Goal: Information Seeking & Learning: Learn about a topic

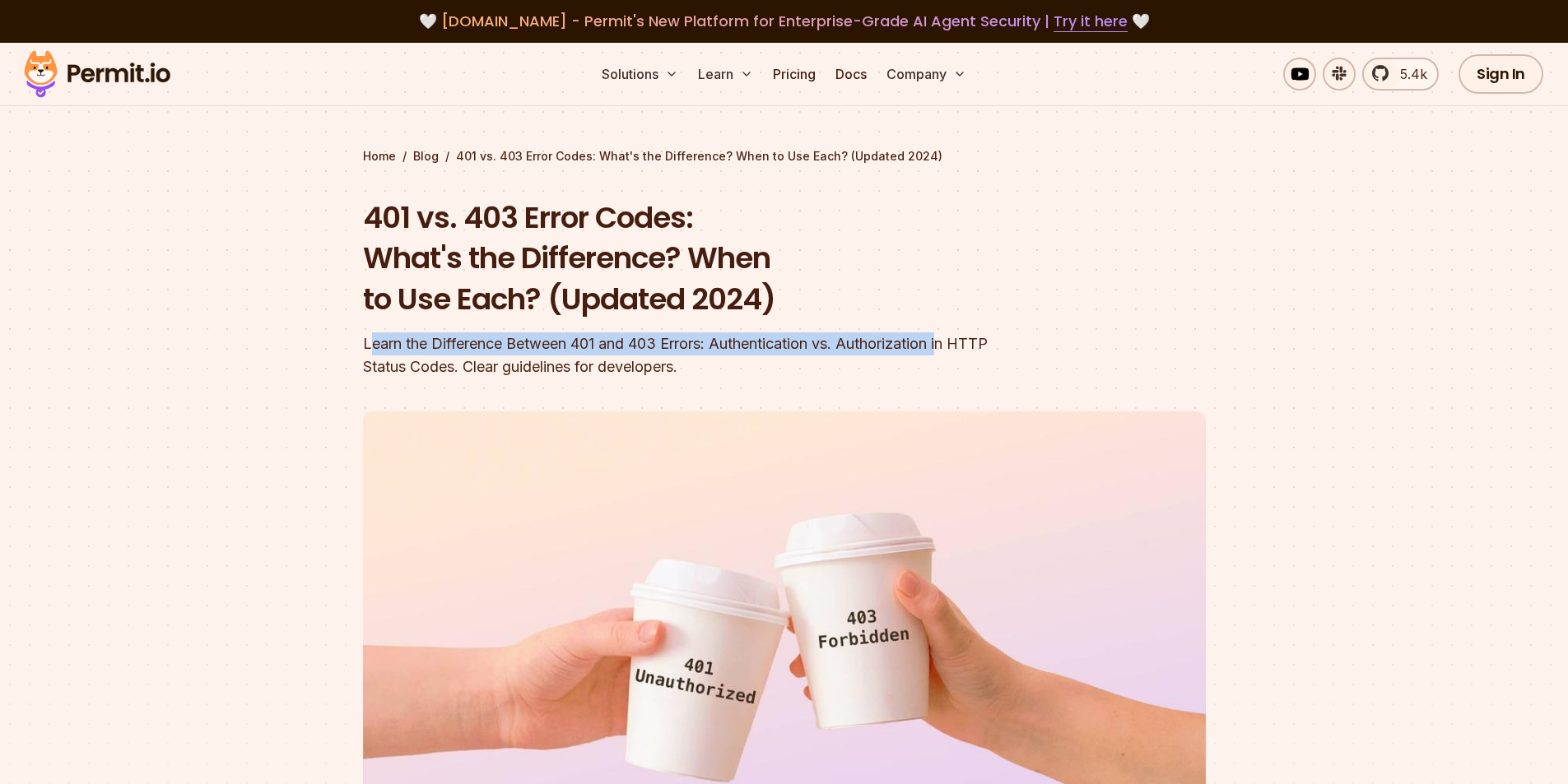
drag, startPoint x: 375, startPoint y: 344, endPoint x: 953, endPoint y: 337, distance: 578.0
click at [953, 337] on div "Learn the Difference Between 401 and 403 Errors: Authentication vs. Authorizati…" at bounding box center [679, 355] width 632 height 46
click at [719, 351] on div "Learn the Difference Between 401 and 403 Errors: Authentication vs. Authorizati…" at bounding box center [679, 355] width 632 height 46
drag, startPoint x: 722, startPoint y: 344, endPoint x: 818, endPoint y: 343, distance: 96.0
click at [818, 343] on div "Learn the Difference Between 401 and 403 Errors: Authentication vs. Authorizati…" at bounding box center [679, 355] width 632 height 46
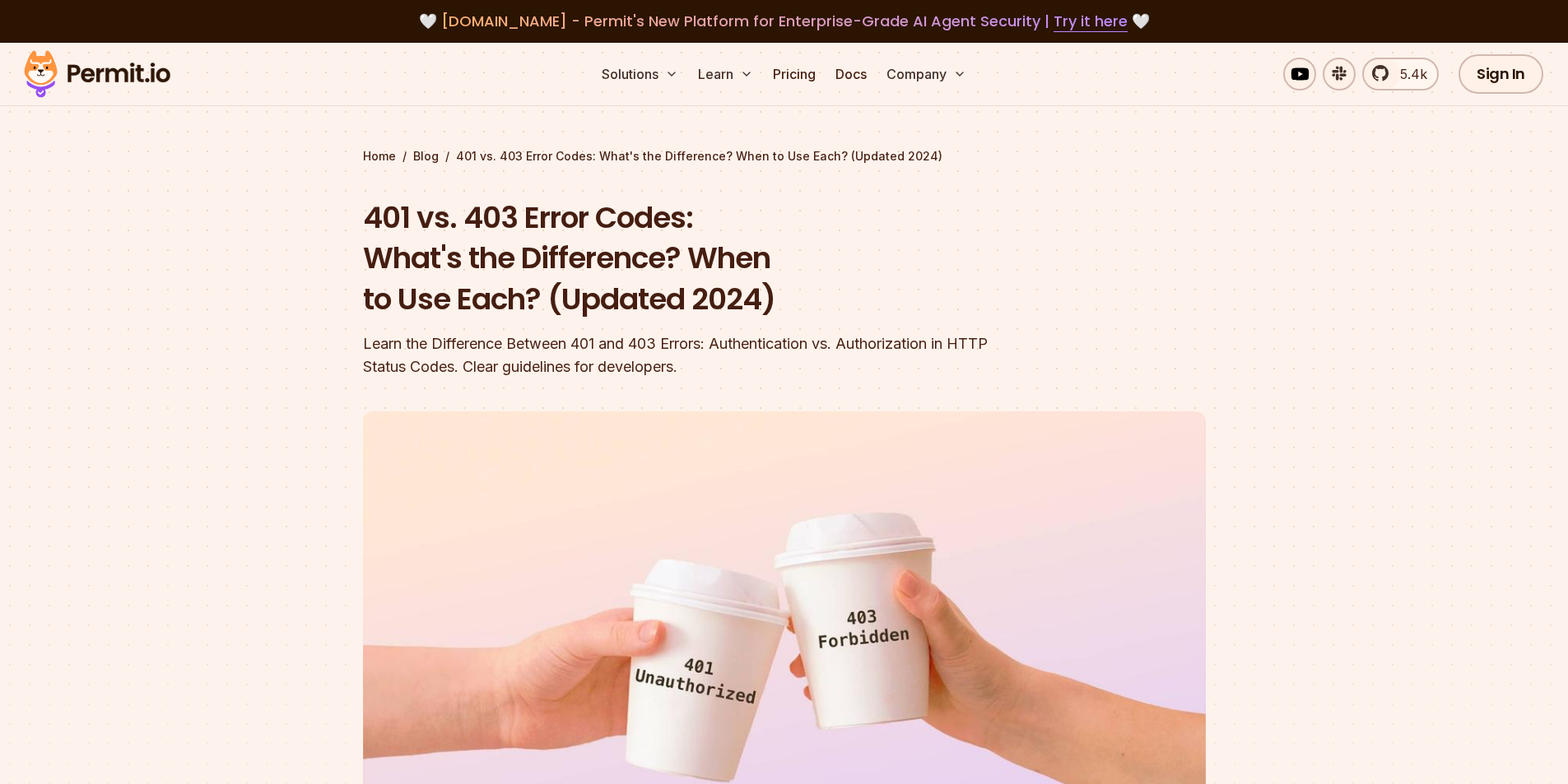
click at [866, 343] on div "Learn the Difference Between 401 and 403 Errors: Authentication vs. Authorizati…" at bounding box center [679, 355] width 632 height 46
click at [729, 344] on div "Learn the Difference Between 401 and 403 Errors: Authentication vs. Authorizati…" at bounding box center [679, 355] width 632 height 46
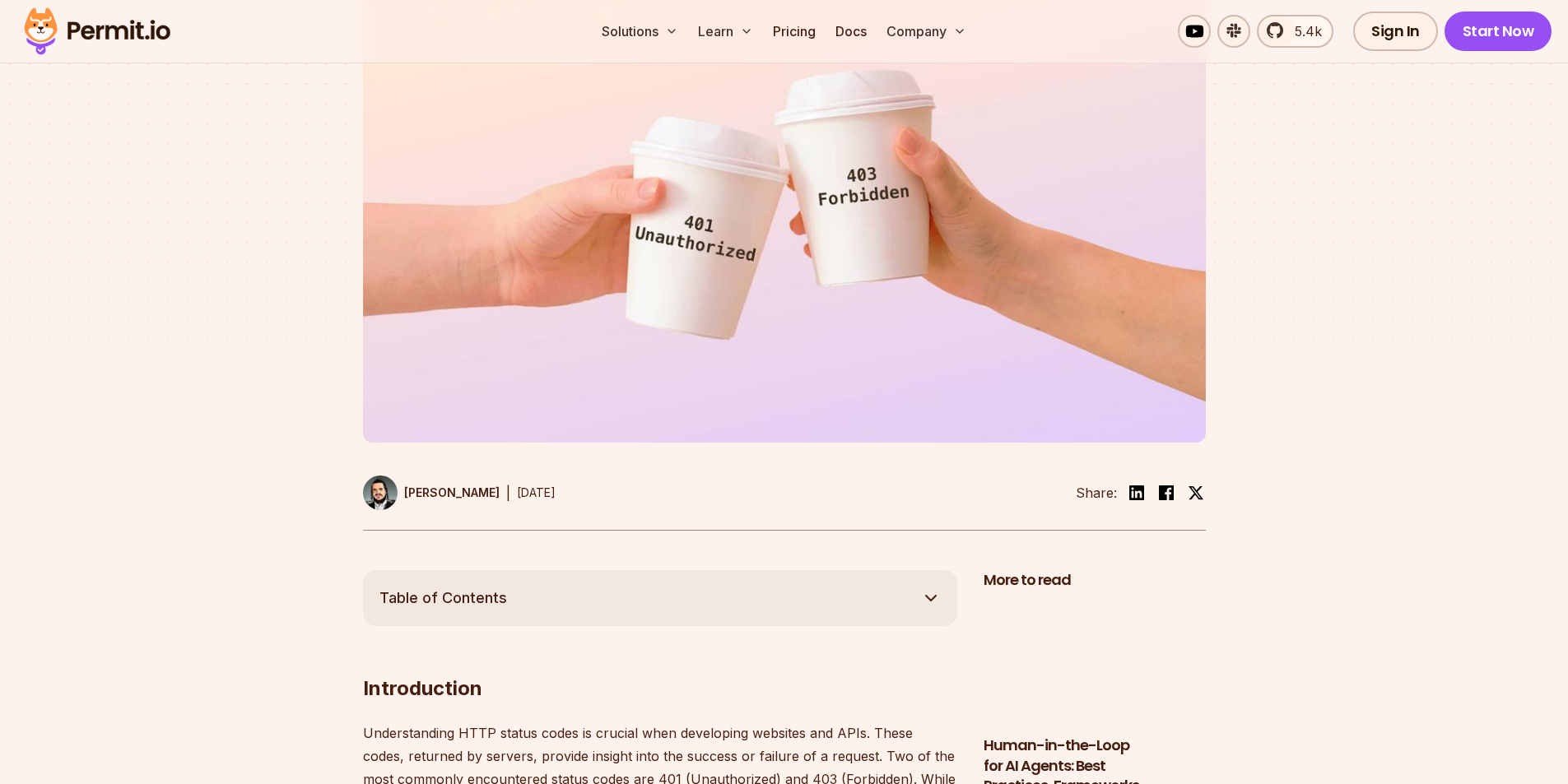
scroll to position [609, 0]
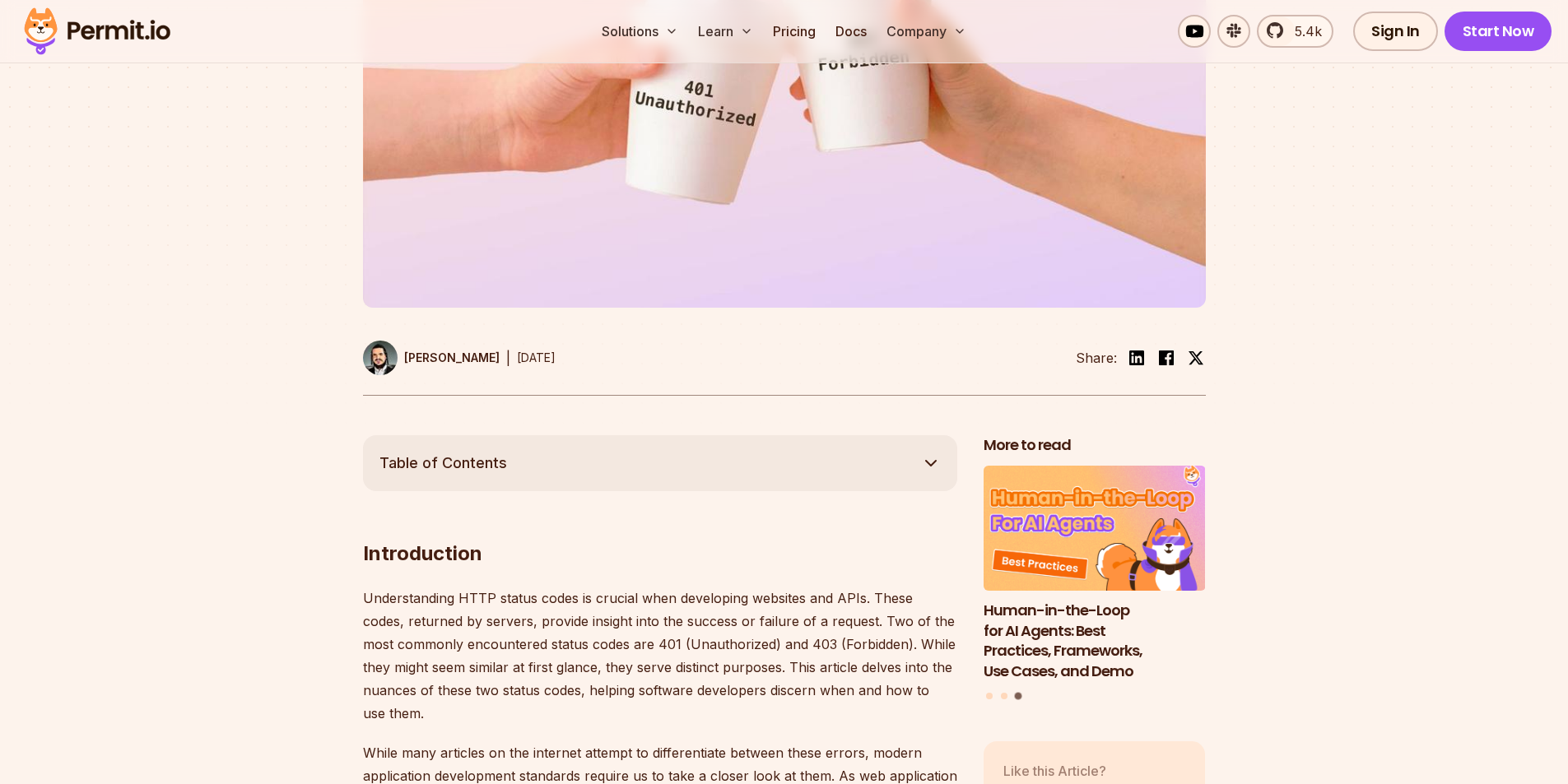
drag, startPoint x: 1150, startPoint y: 263, endPoint x: 1145, endPoint y: 386, distance: 123.1
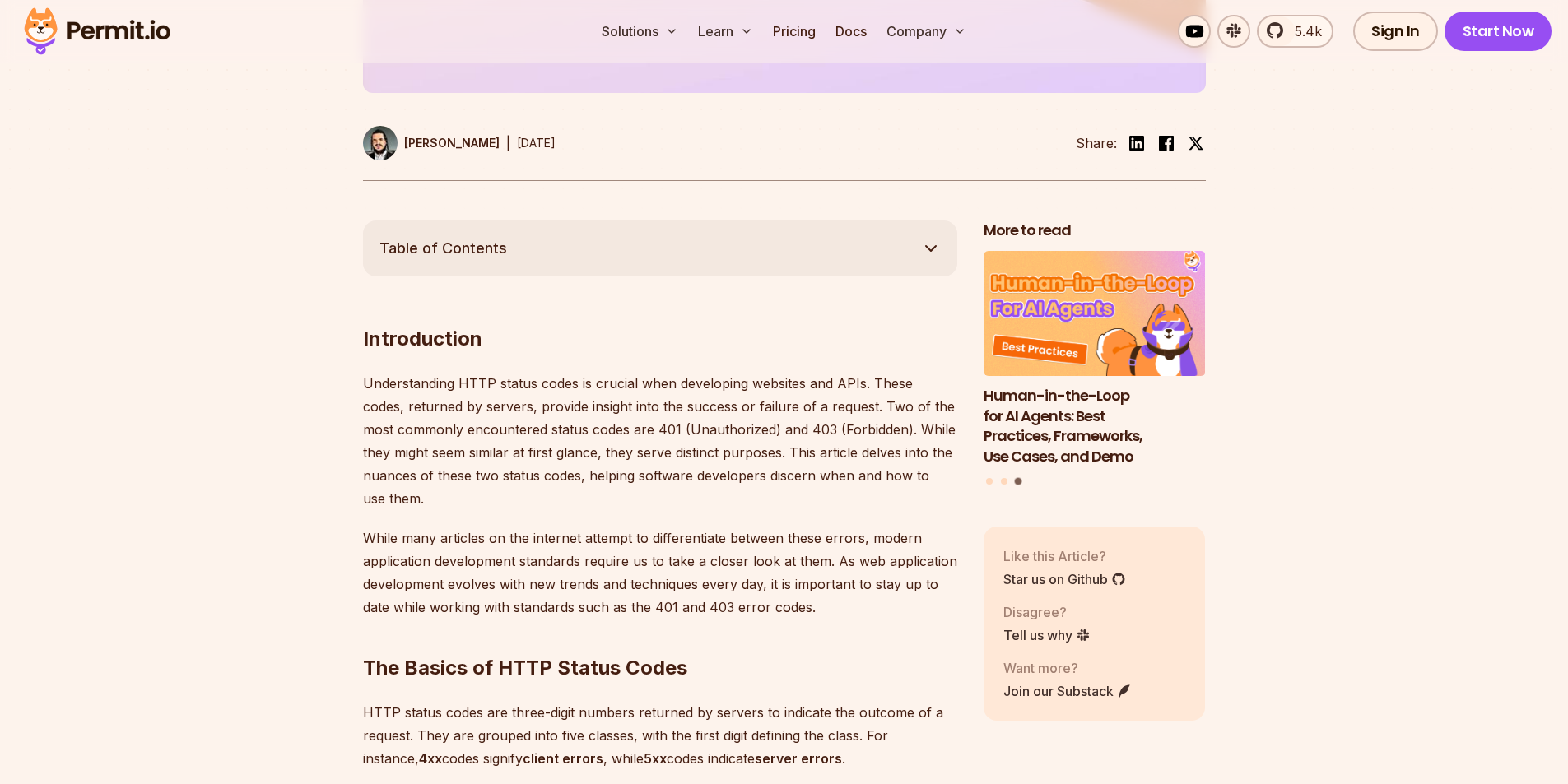
scroll to position [825, 0]
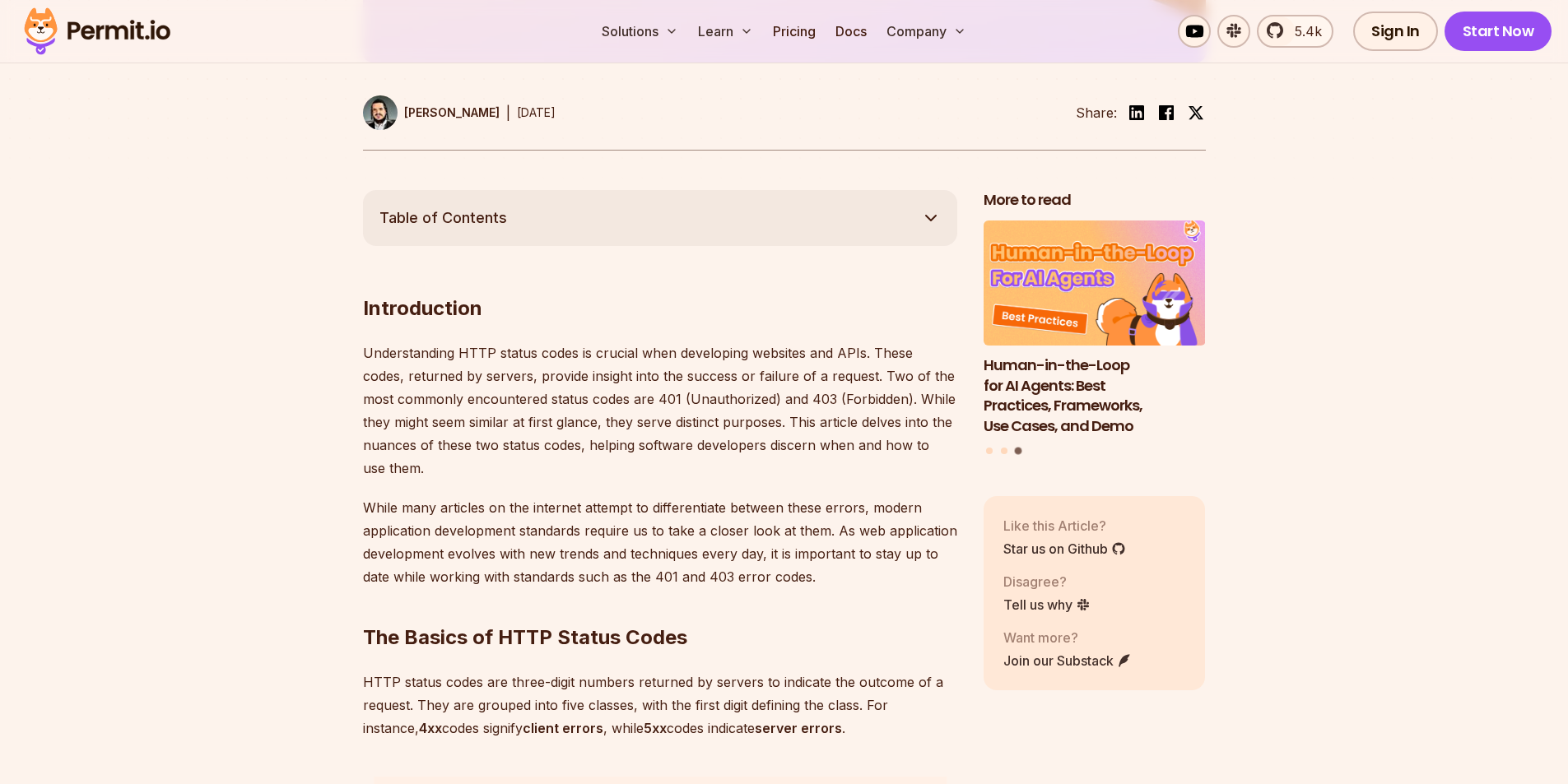
drag, startPoint x: 1221, startPoint y: 339, endPoint x: 1221, endPoint y: 378, distance: 39.0
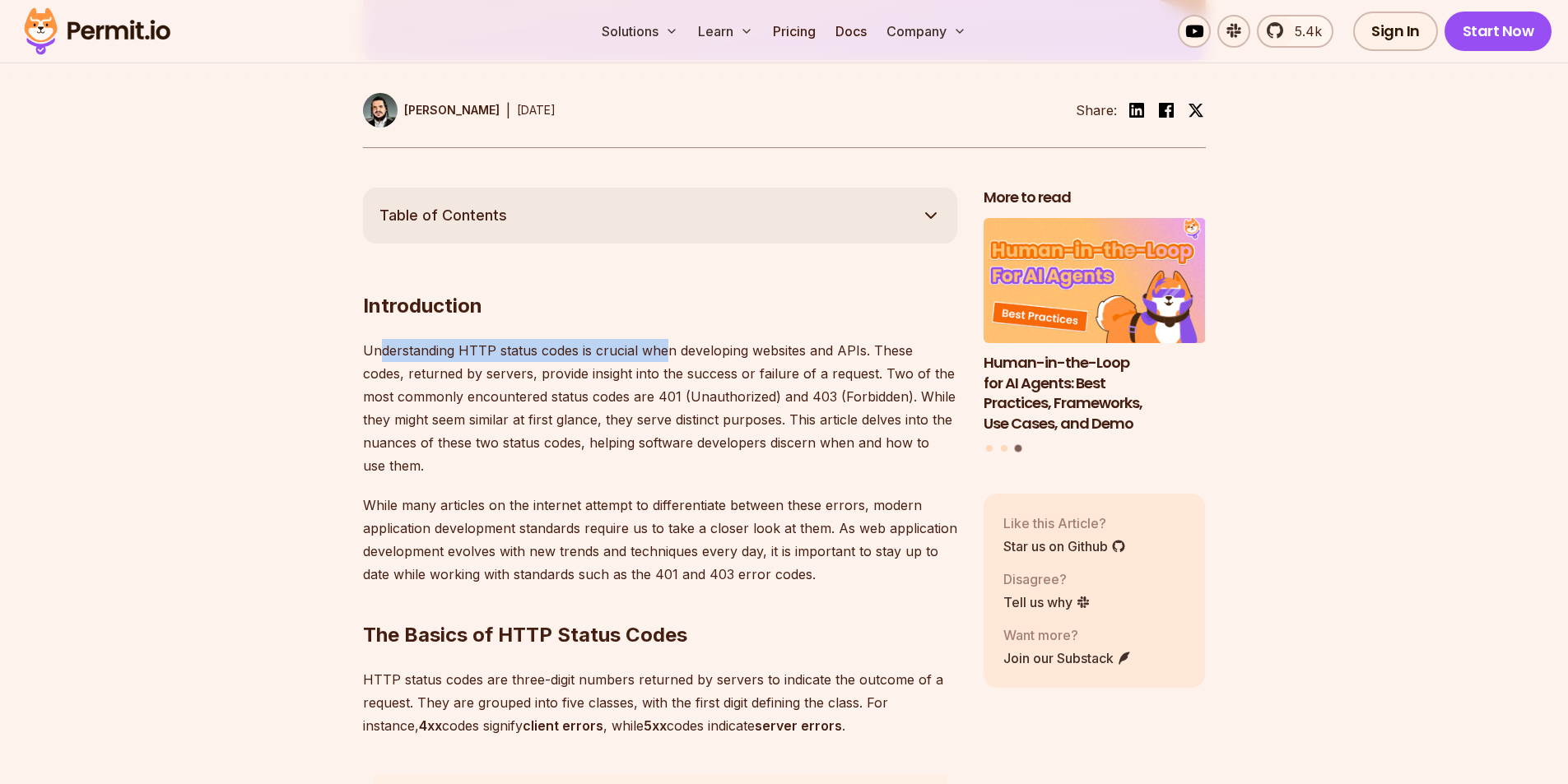
drag, startPoint x: 383, startPoint y: 346, endPoint x: 667, endPoint y: 352, distance: 284.1
click at [667, 352] on p "Understanding HTTP status codes is crucial when developing websites and APIs. T…" at bounding box center [660, 408] width 595 height 138
click at [753, 348] on p "Understanding HTTP status codes is crucial when developing websites and APIs. T…" at bounding box center [660, 408] width 595 height 138
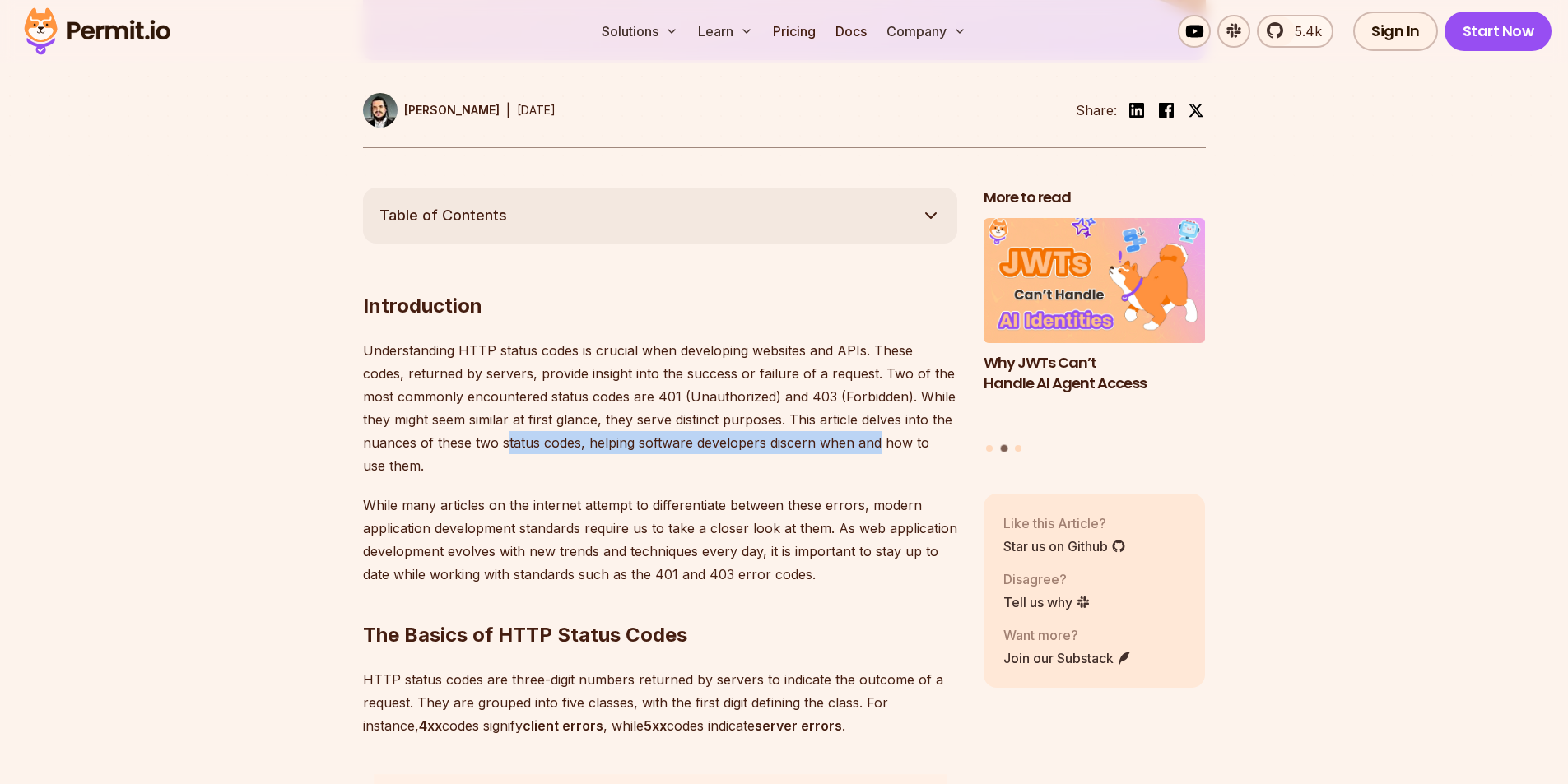
drag, startPoint x: 508, startPoint y: 441, endPoint x: 879, endPoint y: 441, distance: 371.0
click at [879, 441] on p "Understanding HTTP status codes is crucial when developing websites and APIs. T…" at bounding box center [660, 408] width 595 height 138
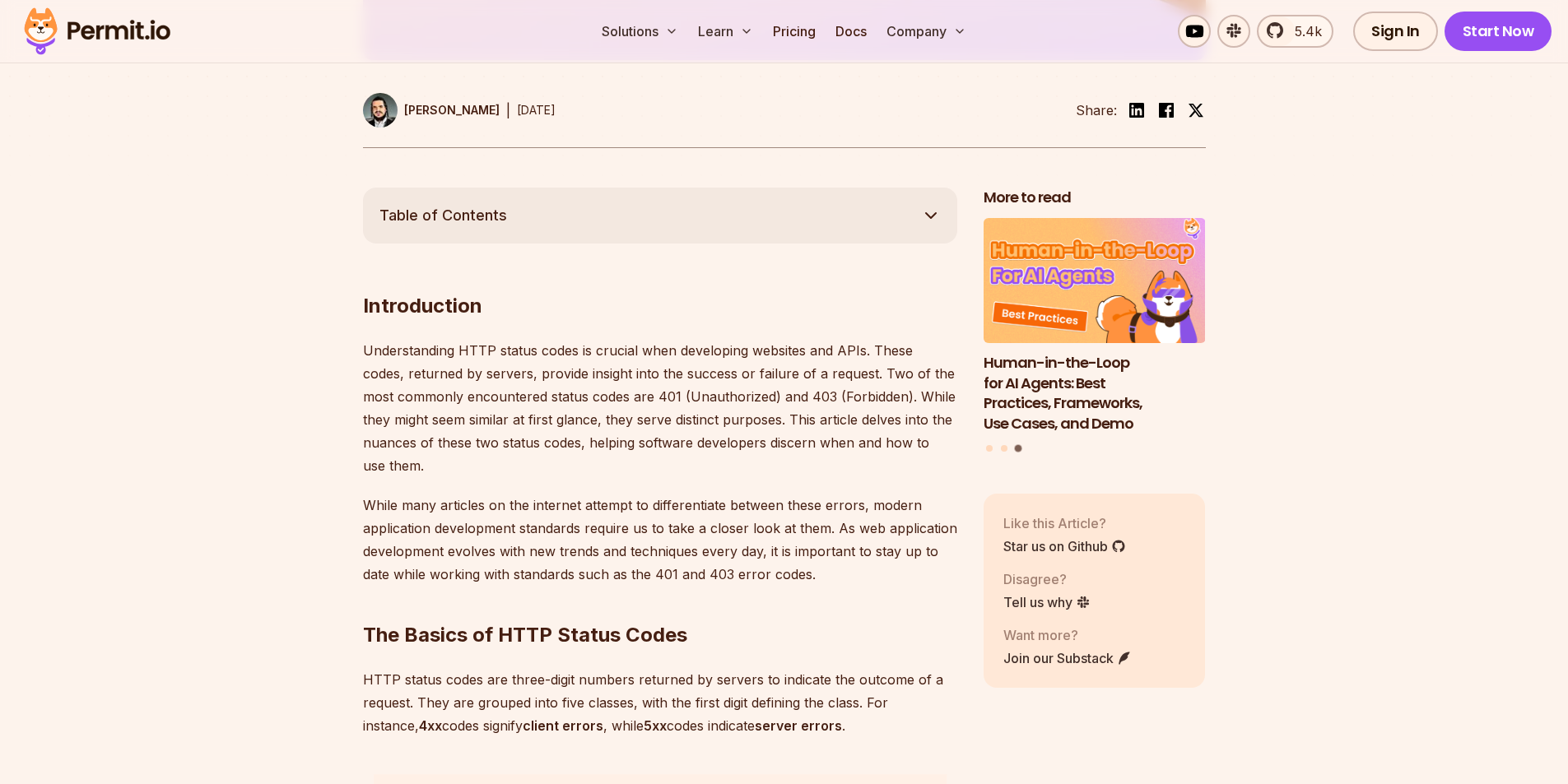
click at [885, 444] on p "Understanding HTTP status codes is crucial when developing websites and APIs. T…" at bounding box center [660, 408] width 595 height 138
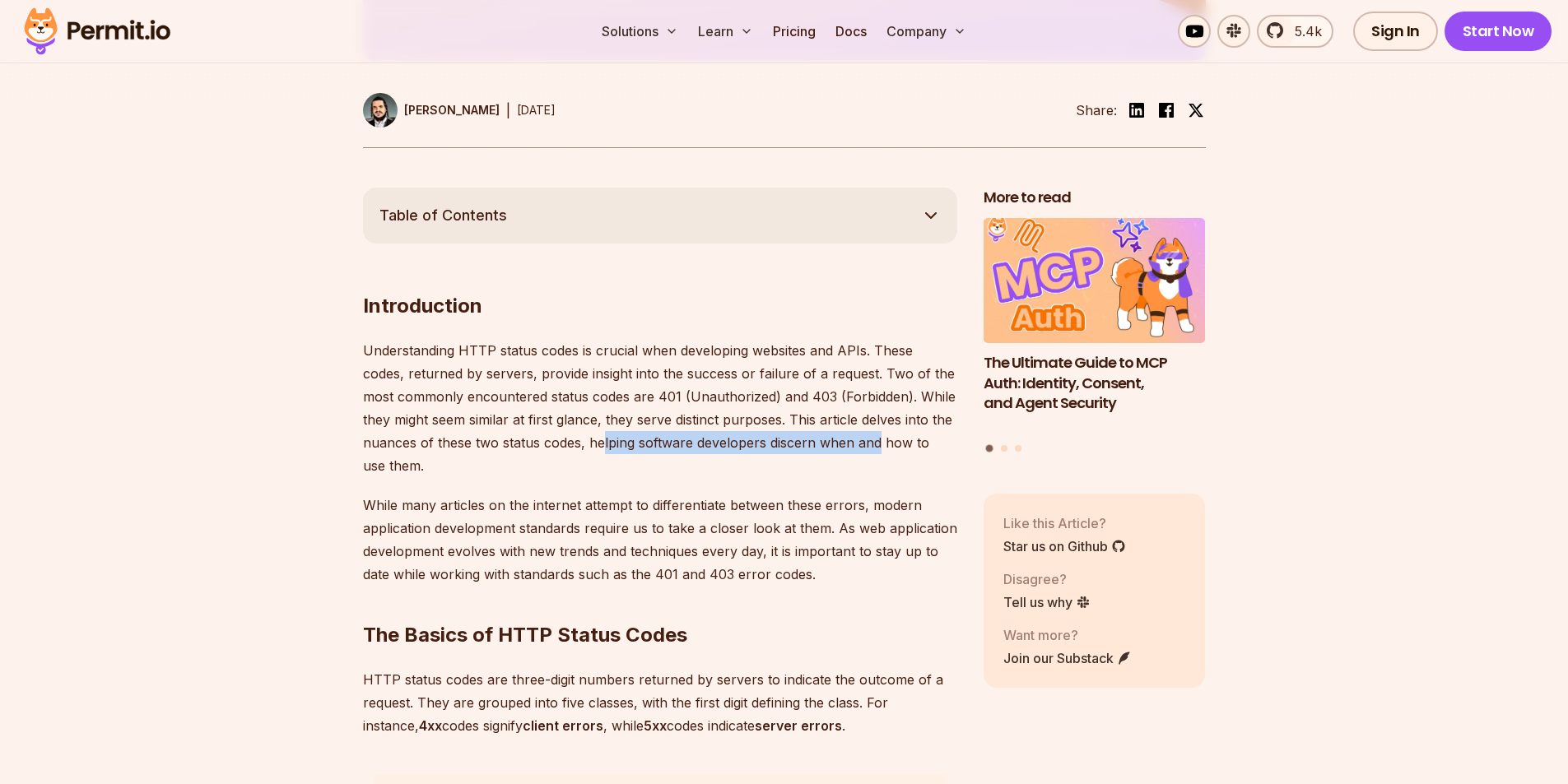
drag, startPoint x: 602, startPoint y: 441, endPoint x: 879, endPoint y: 440, distance: 277.0
click at [879, 440] on p "Understanding HTTP status codes is crucial when developing websites and APIs. T…" at bounding box center [660, 408] width 595 height 138
click at [858, 461] on p "Understanding HTTP status codes is crucial when developing websites and APIs. T…" at bounding box center [660, 408] width 595 height 138
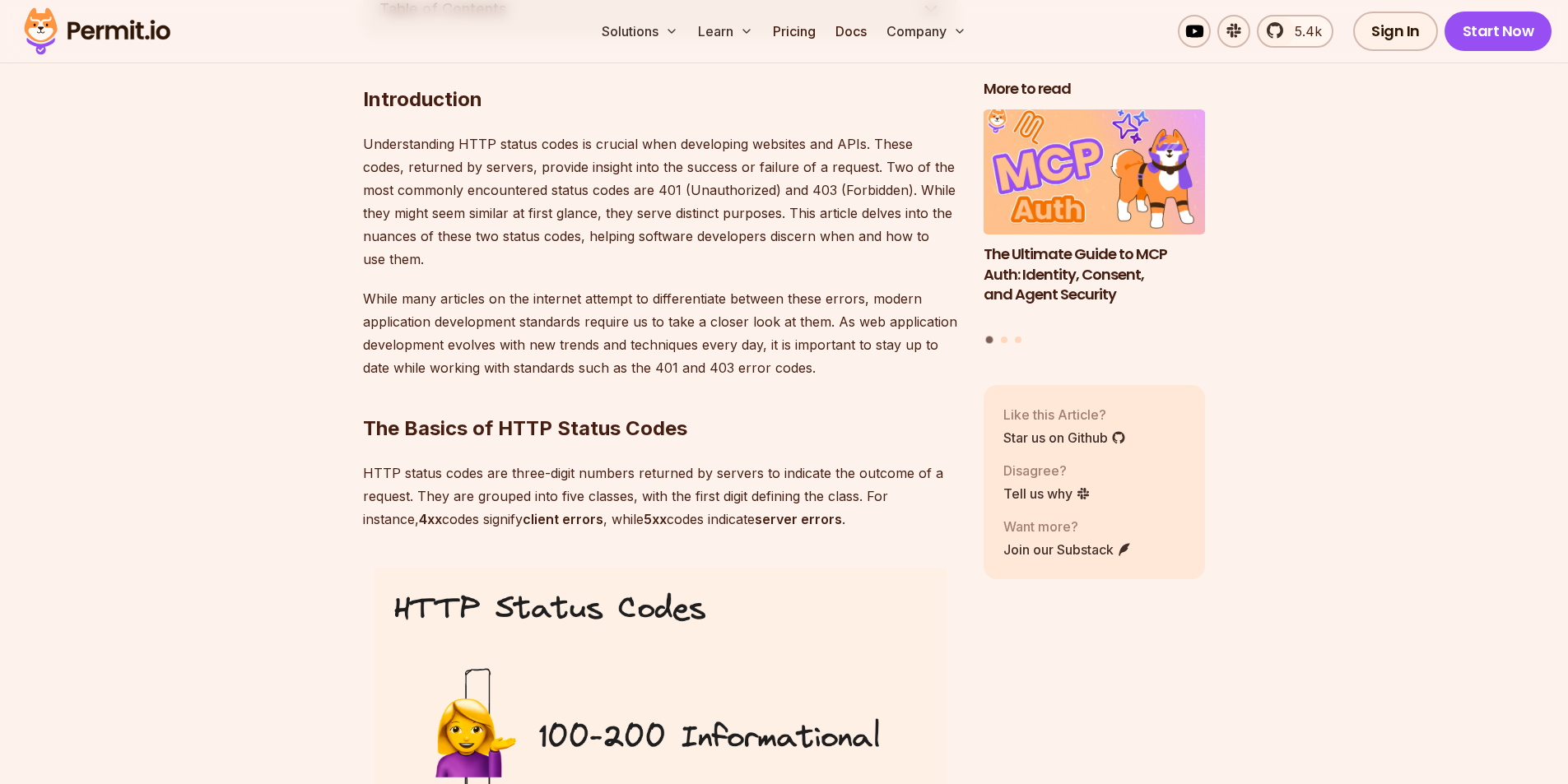
scroll to position [1086, 0]
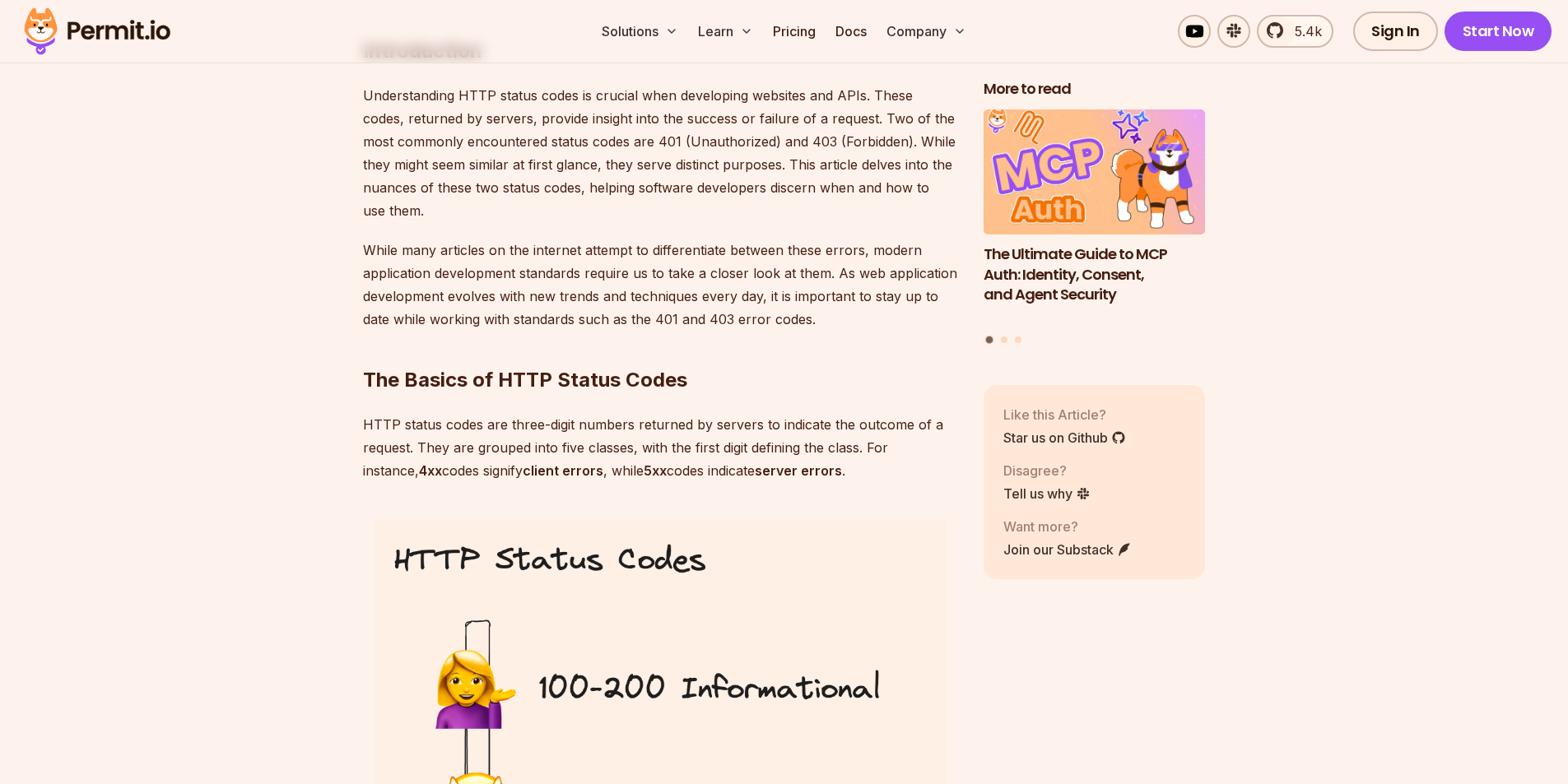
drag, startPoint x: 215, startPoint y: 471, endPoint x: 217, endPoint y: 480, distance: 9.2
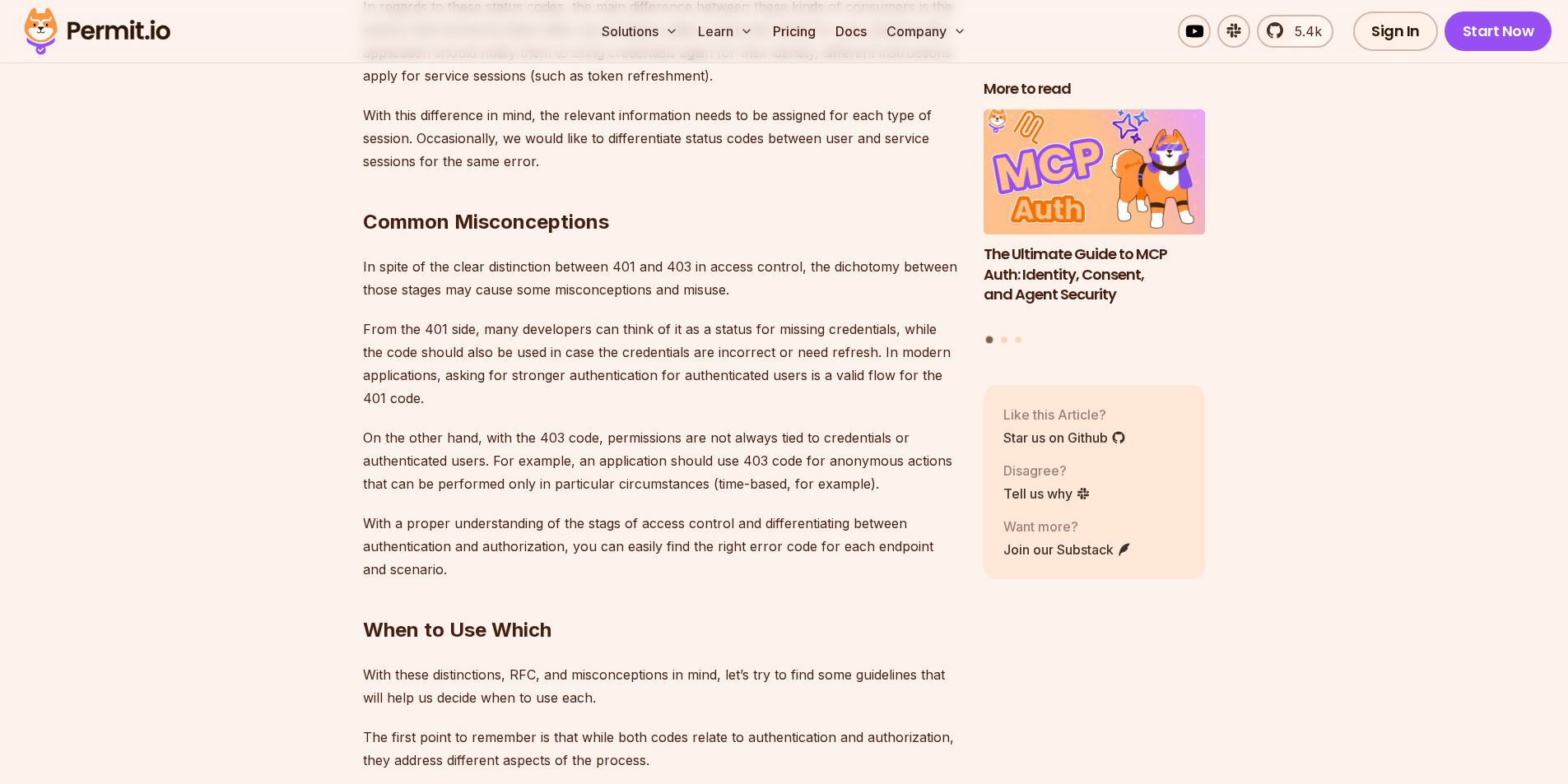
scroll to position [4641, 0]
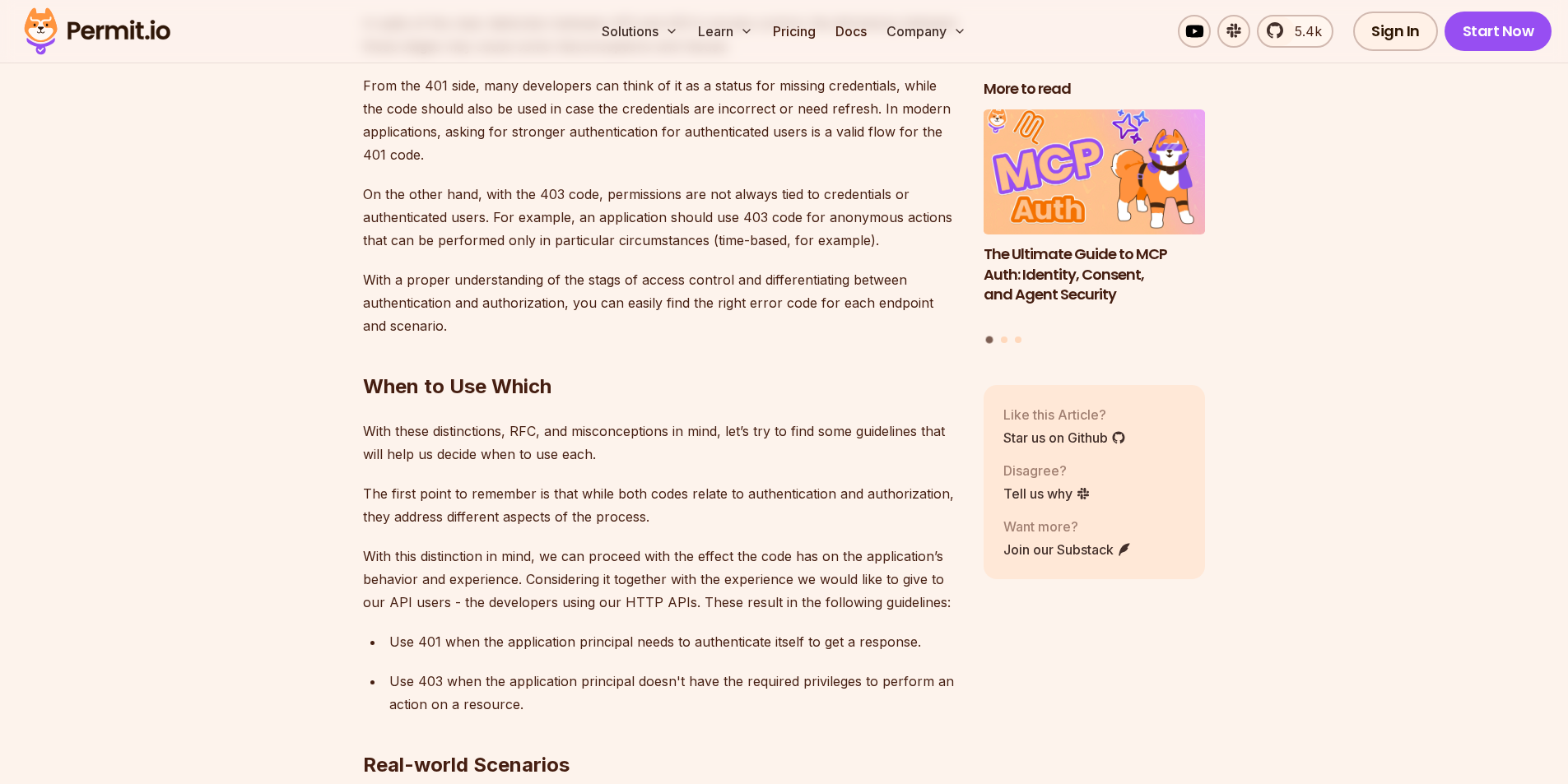
drag, startPoint x: 207, startPoint y: 290, endPoint x: 236, endPoint y: 369, distance: 84.2
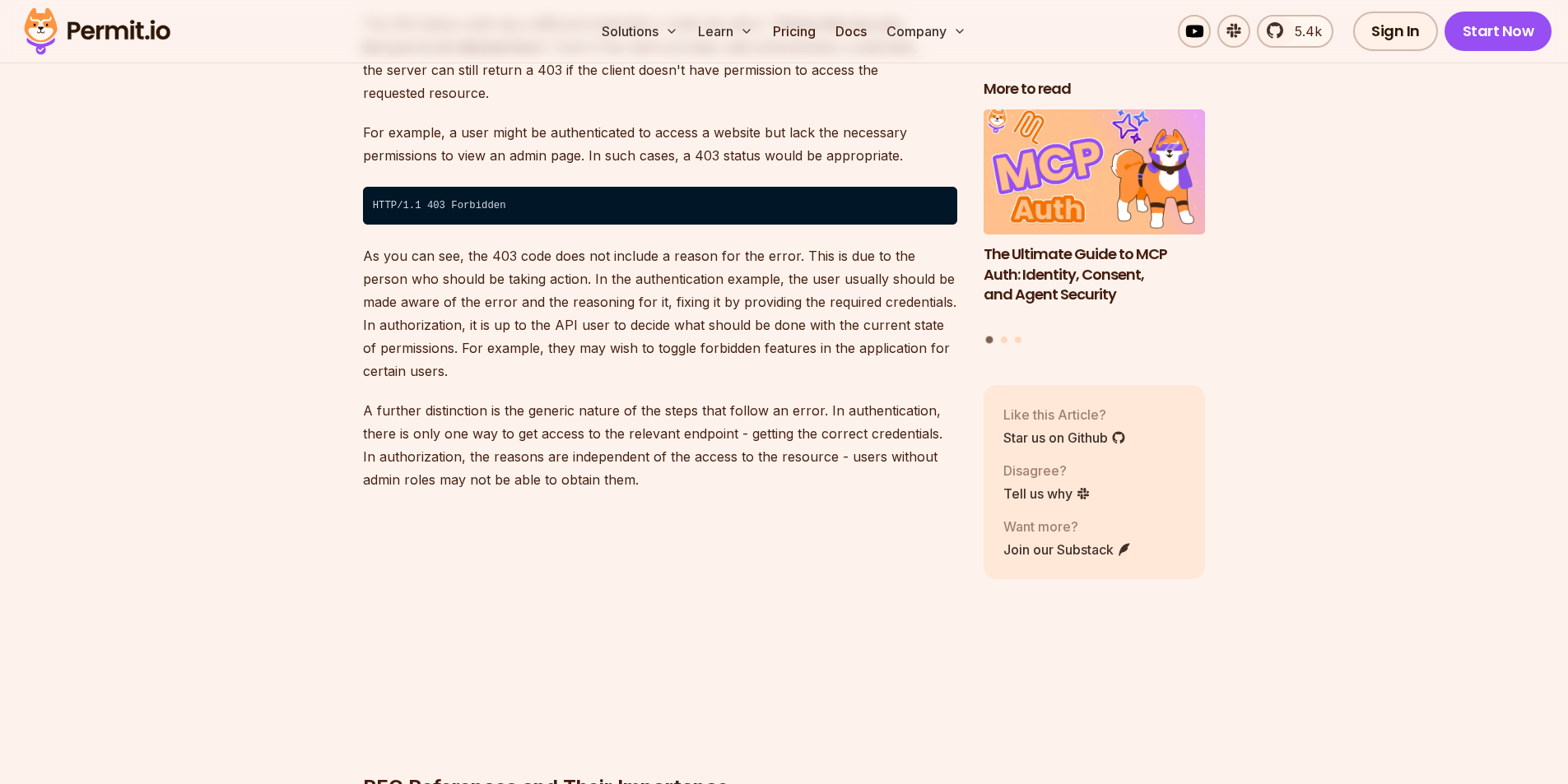
scroll to position [2968, 0]
